Goal: Navigation & Orientation: Find specific page/section

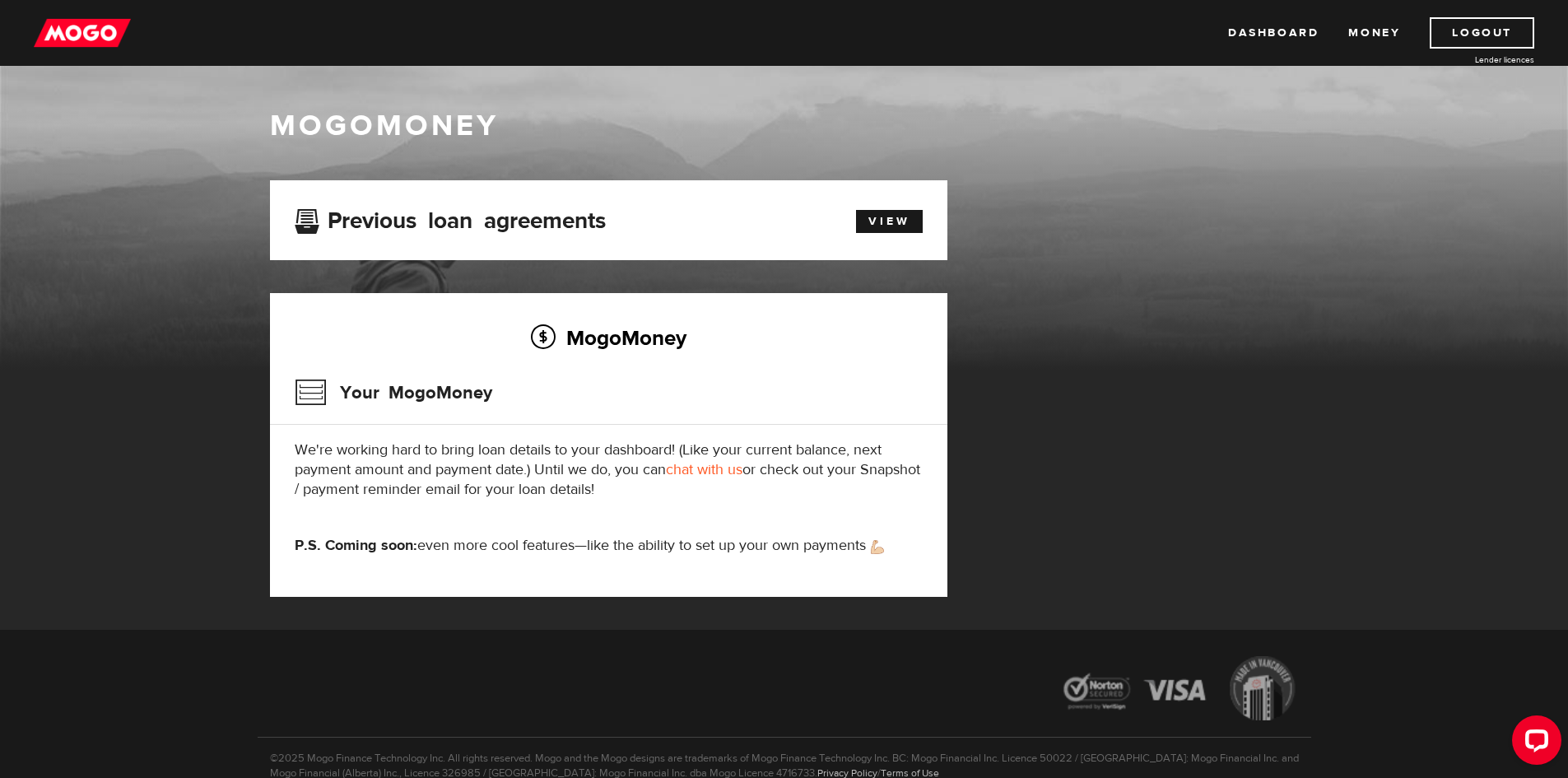
click at [1038, 266] on div "MogoMoney Your MogoMoney application Expired Your MogoMoney credit decision has…" at bounding box center [784, 405] width 1053 height 450
click at [1275, 31] on link "Dashboard" at bounding box center [1273, 32] width 91 height 31
click at [890, 222] on link "View" at bounding box center [889, 220] width 67 height 23
click at [1272, 33] on link "Dashboard" at bounding box center [1273, 32] width 91 height 31
click at [1539, 732] on div "Open LiveChat chat widget" at bounding box center [1537, 739] width 28 height 28
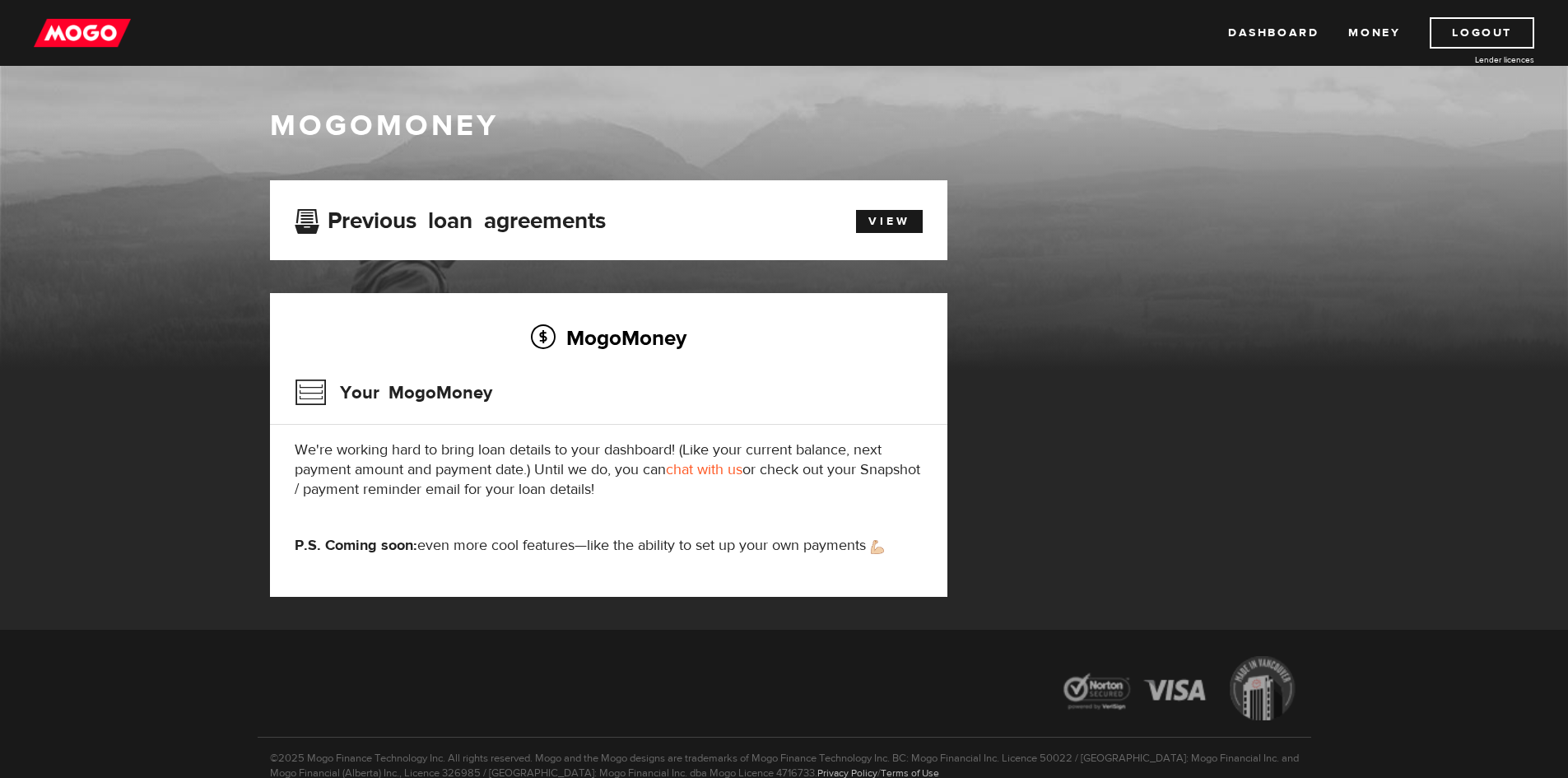
scroll to position [83, 0]
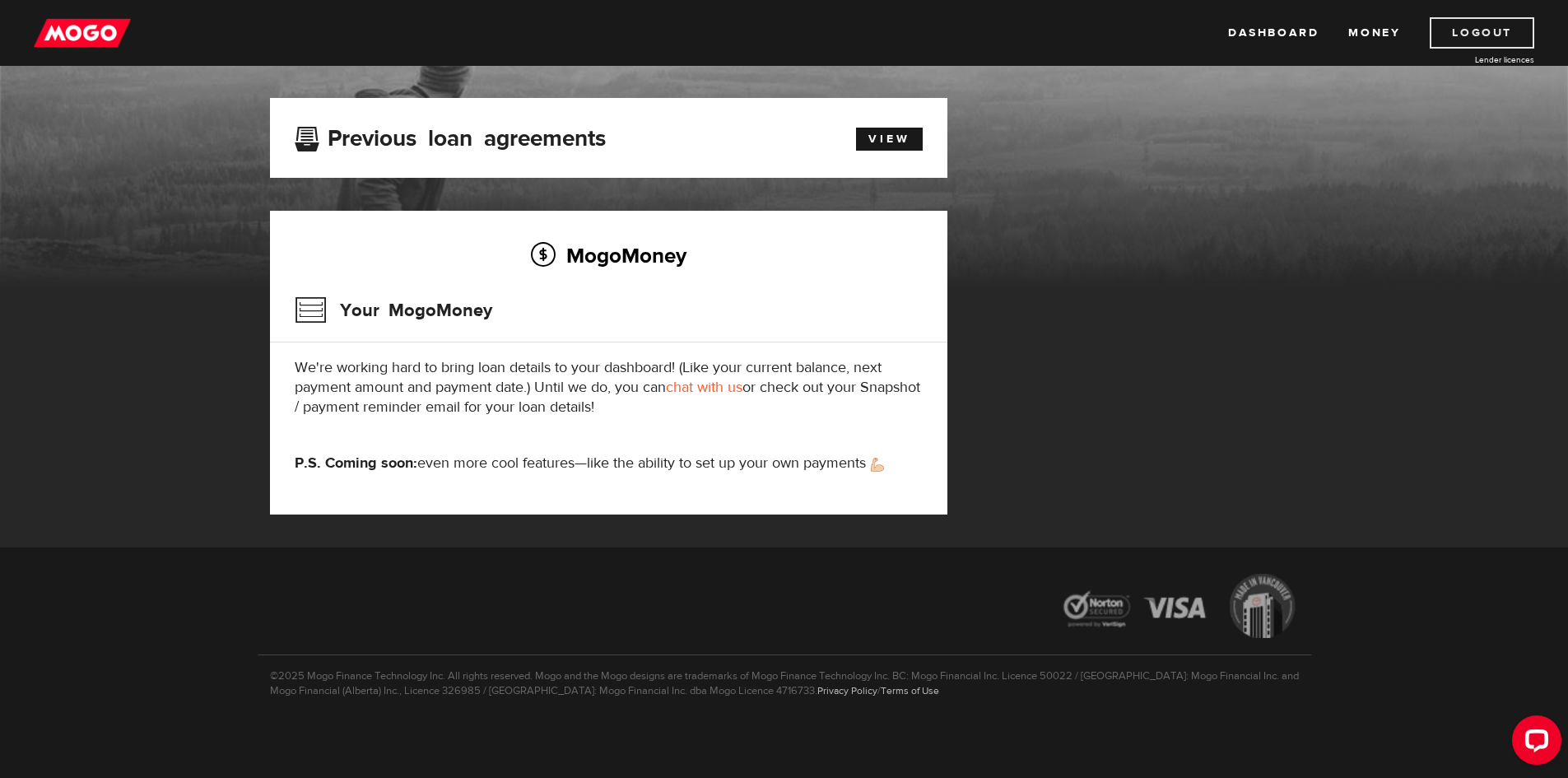
click at [1472, 33] on link "Logout" at bounding box center [1482, 32] width 105 height 31
